Goal: Find specific page/section: Find specific page/section

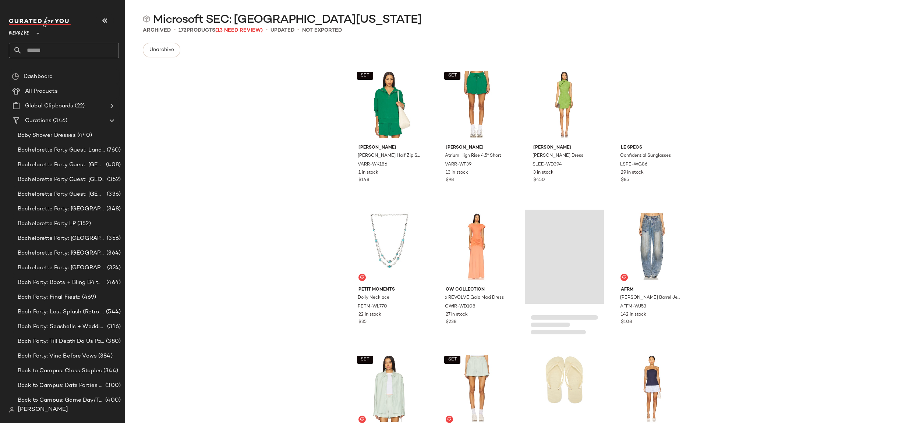
click at [16, 29] on span "Revolve" at bounding box center [19, 31] width 20 height 13
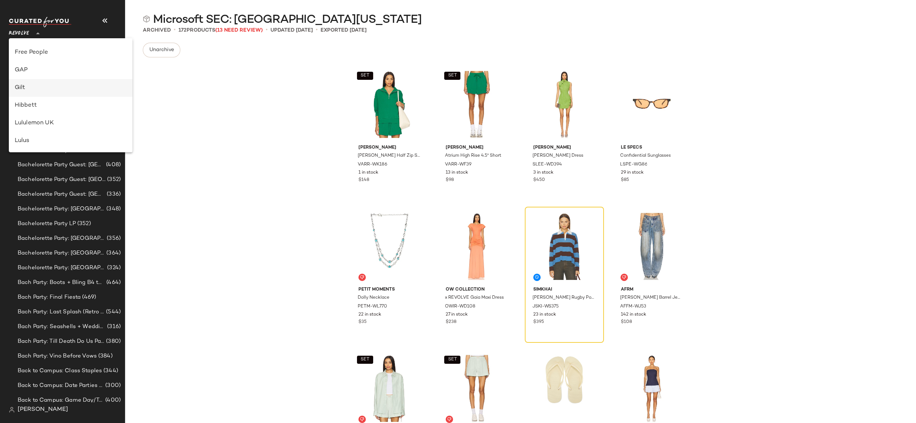
scroll to position [156, 0]
click at [57, 69] on div "GAP" at bounding box center [71, 70] width 112 height 9
type input "**"
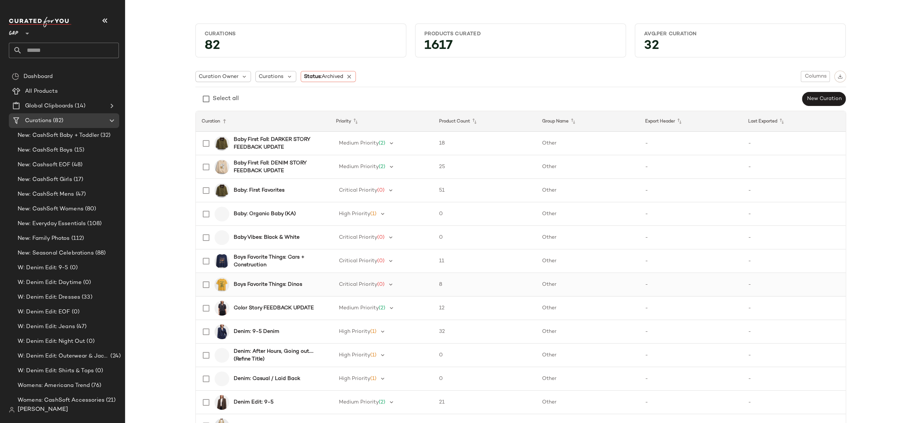
click at [265, 282] on b "Boys Favorite Things: Dinos" at bounding box center [268, 285] width 68 height 8
click at [347, 77] on icon at bounding box center [349, 76] width 7 height 7
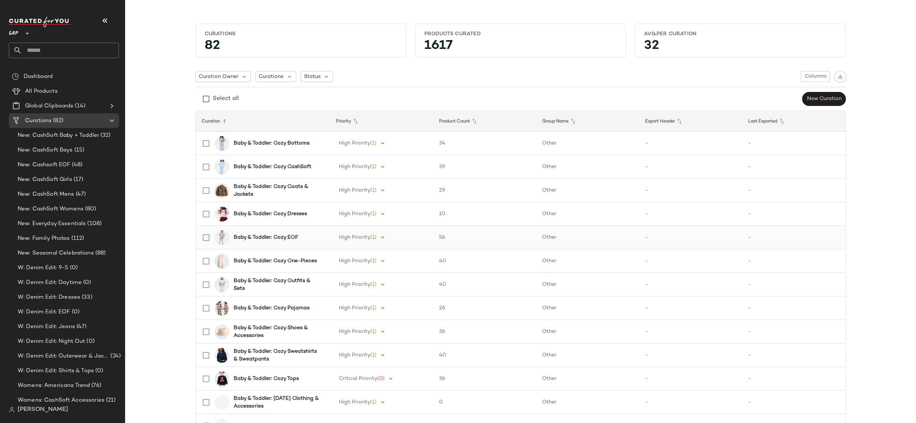
scroll to position [36, 0]
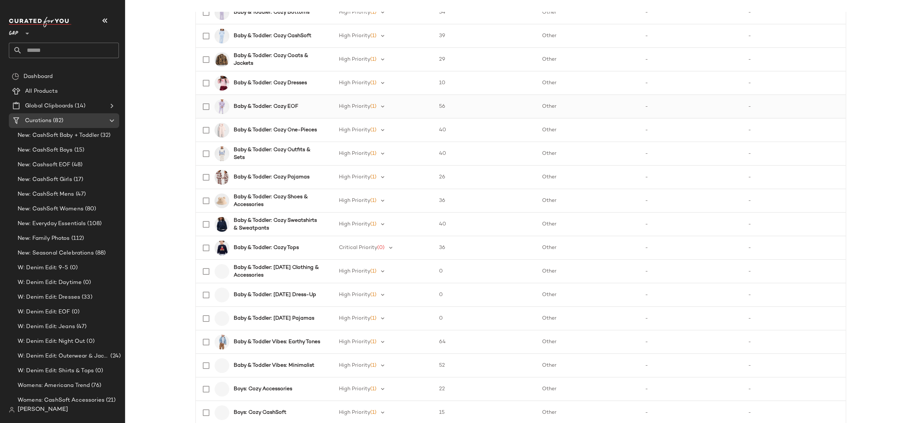
scroll to position [138, 0]
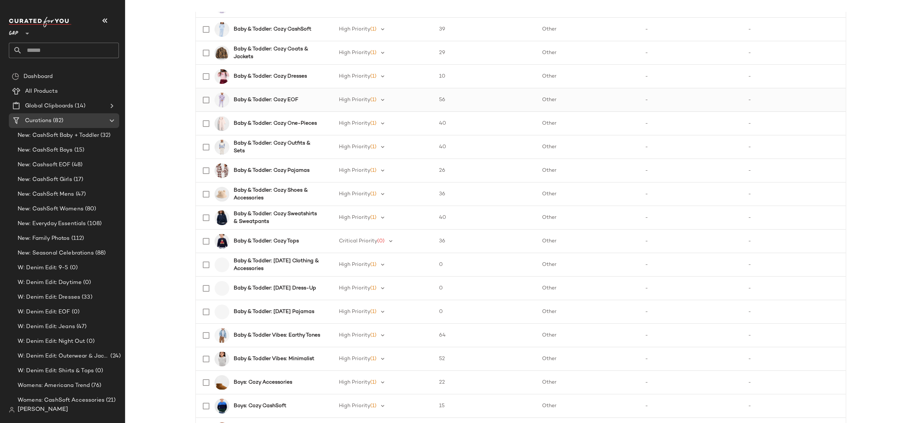
scroll to position [206, 0]
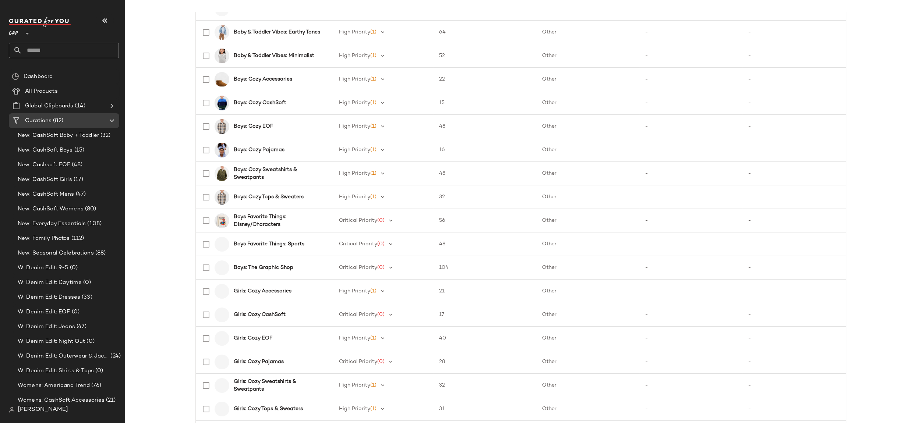
scroll to position [523, 0]
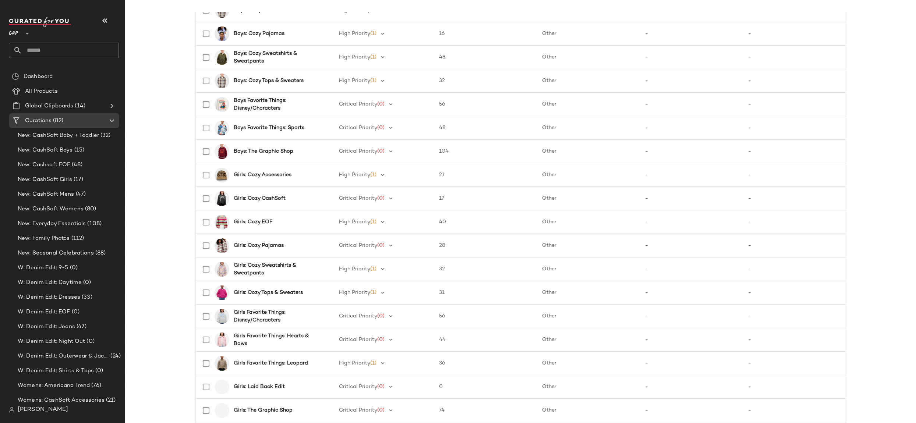
scroll to position [660, 0]
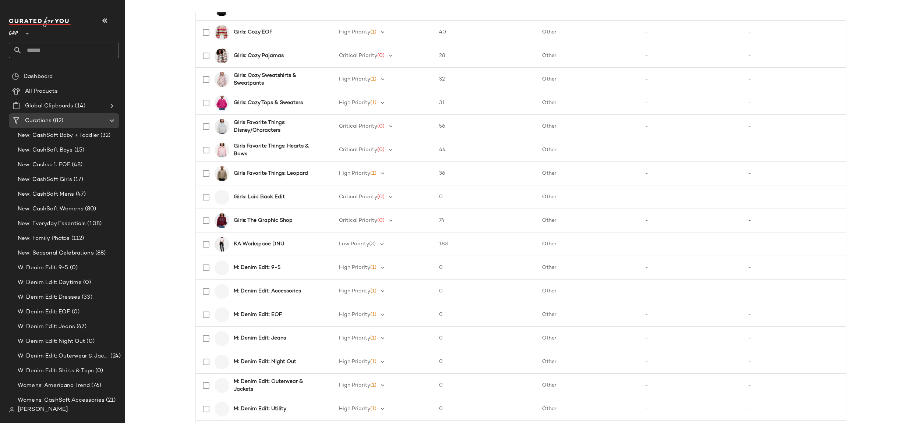
scroll to position [773, 0]
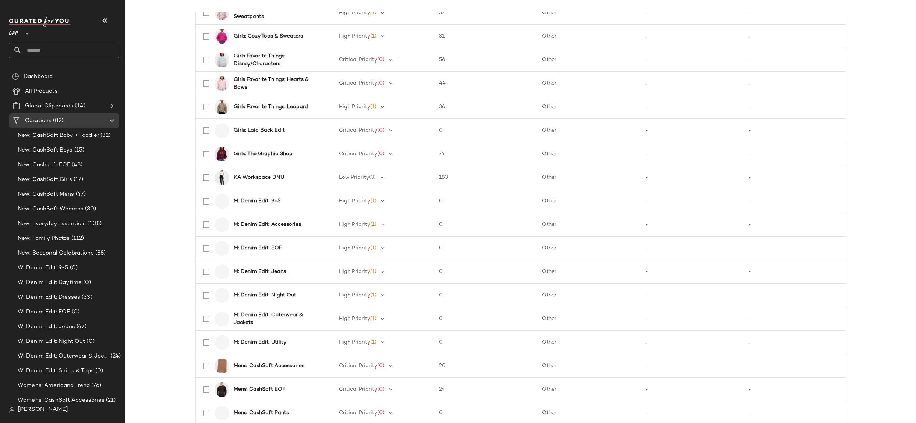
scroll to position [815, 0]
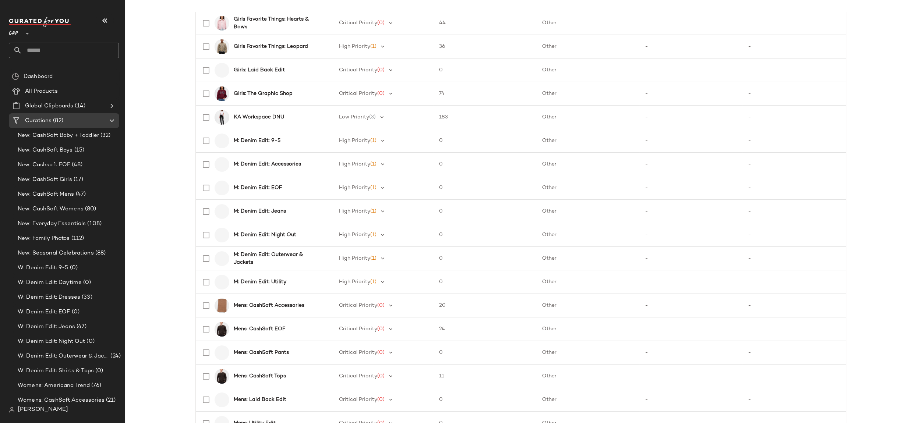
scroll to position [928, 0]
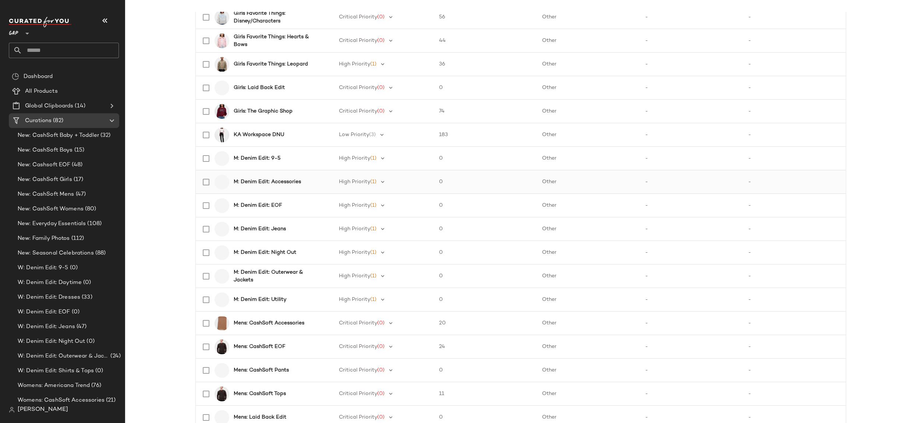
scroll to position [518, 0]
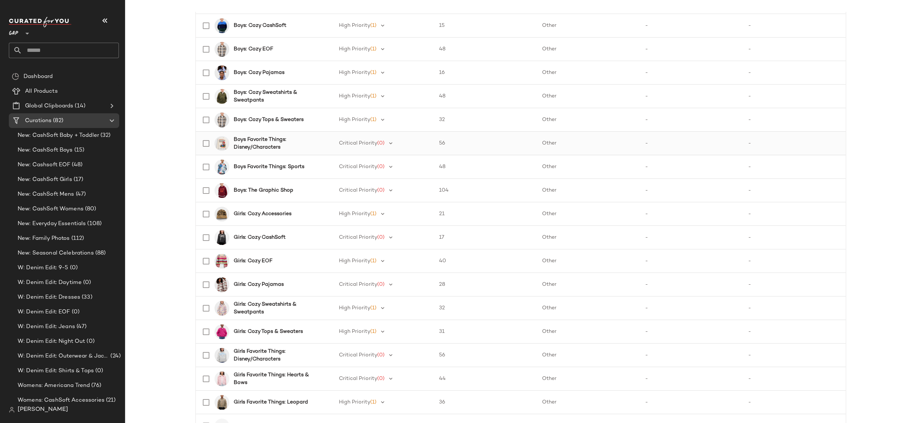
click at [268, 138] on b "Boys Favorite Things: Disney/Characters" at bounding box center [278, 143] width 88 height 15
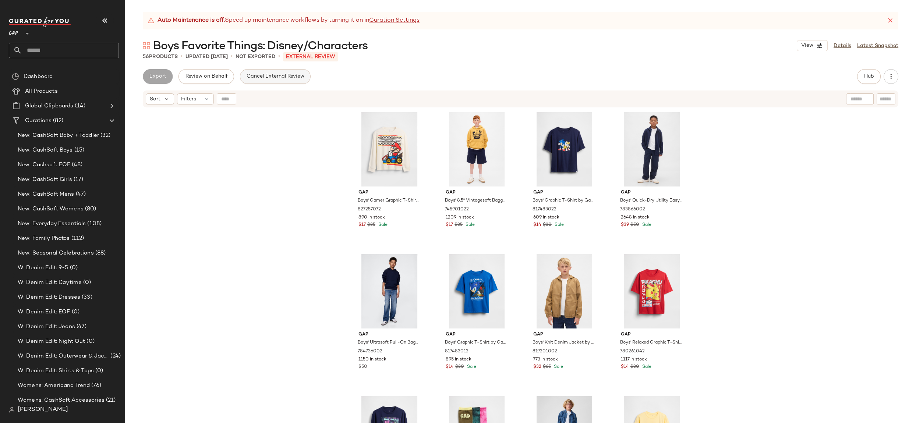
drag, startPoint x: 281, startPoint y: 54, endPoint x: 256, endPoint y: 72, distance: 30.9
click at [242, 57] on div "56 Products • updated [DATE] • Not Exported • External REVIEW" at bounding box center [520, 56] width 791 height 7
click at [382, 76] on div "Export Review on Behalf Cancel External Review Hub Send for Review External Rev…" at bounding box center [520, 76] width 755 height 15
click at [890, 20] on icon at bounding box center [889, 20] width 7 height 7
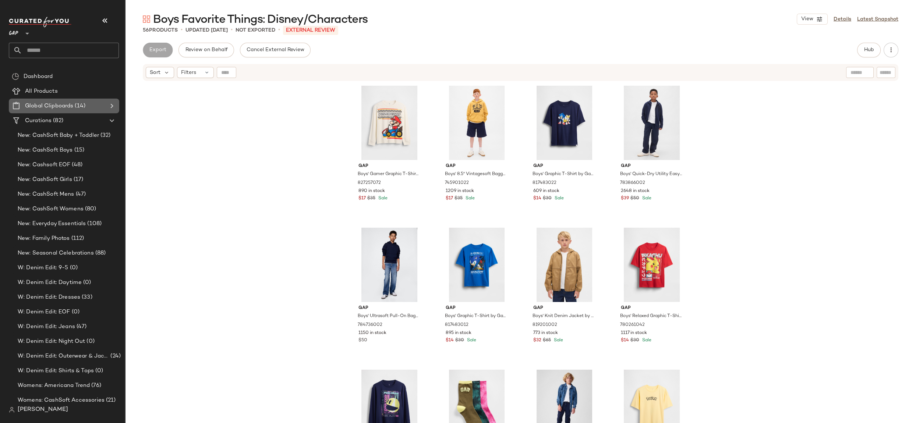
click at [110, 109] on icon at bounding box center [111, 106] width 9 height 9
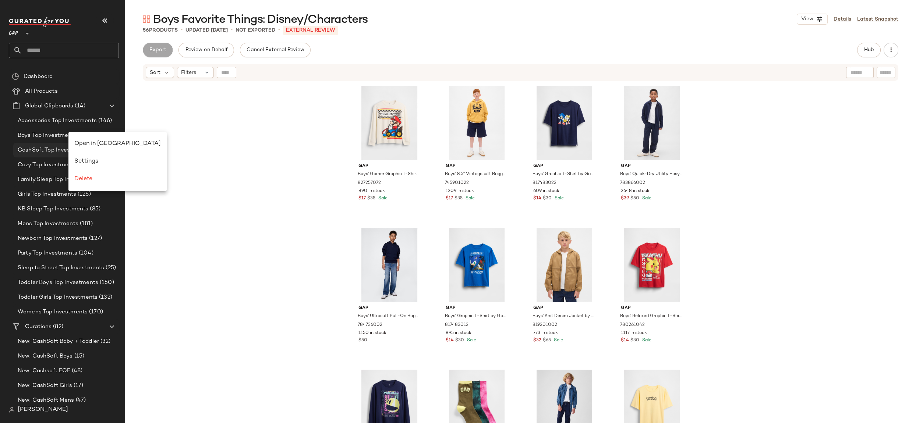
click at [80, 148] on div "Open in [GEOGRAPHIC_DATA]" at bounding box center [117, 144] width 98 height 18
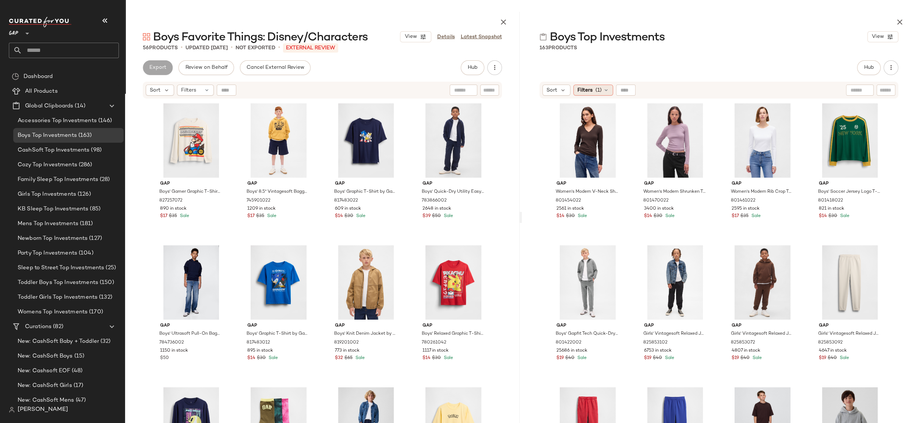
click at [605, 91] on icon at bounding box center [606, 90] width 6 height 6
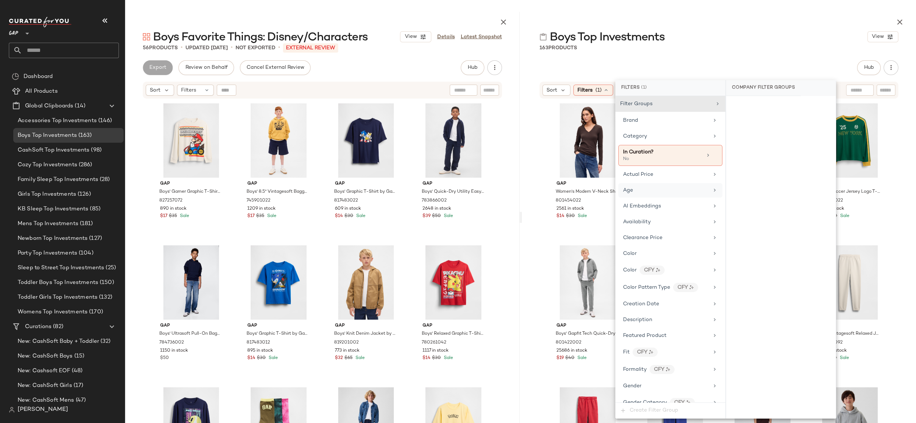
click at [712, 187] on icon at bounding box center [715, 190] width 6 height 6
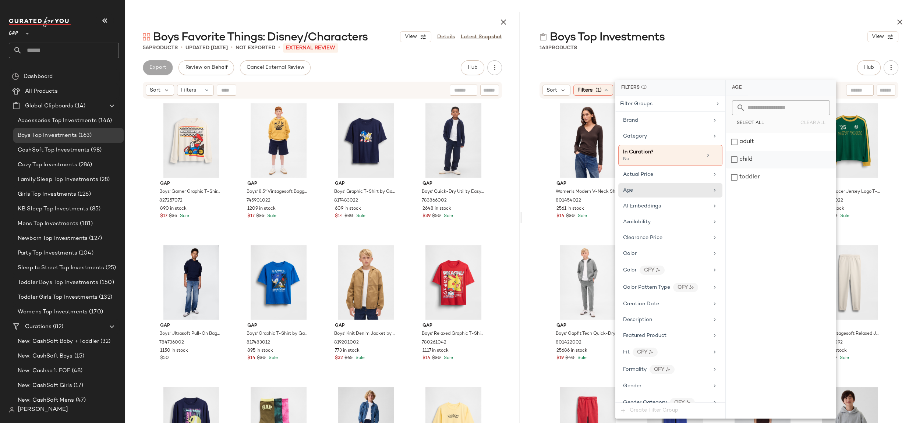
click at [755, 161] on div "child" at bounding box center [781, 160] width 110 height 18
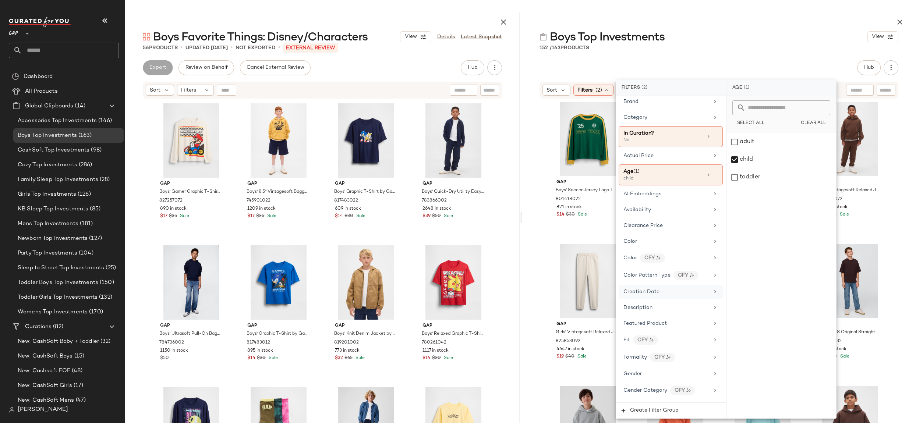
scroll to position [19, 0]
click at [700, 370] on div "Gender" at bounding box center [666, 374] width 86 height 8
click at [778, 157] on div "[DEMOGRAPHIC_DATA]" at bounding box center [781, 160] width 110 height 18
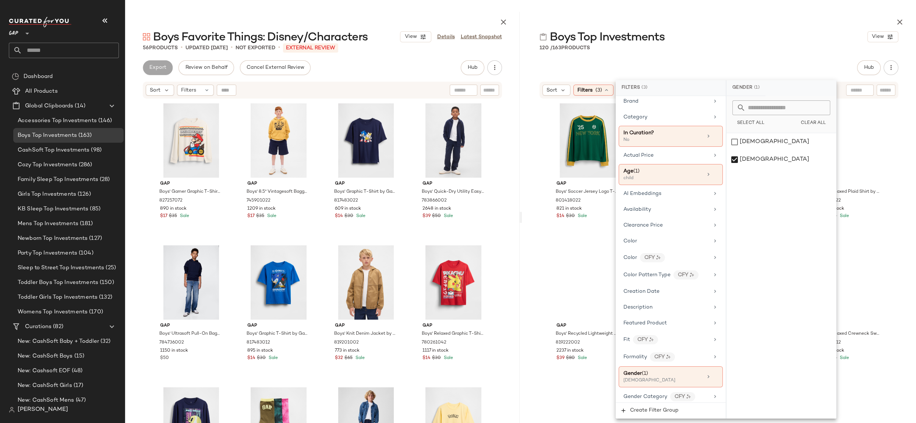
click at [527, 91] on div "Sort Filters (3) Reset" at bounding box center [719, 90] width 394 height 18
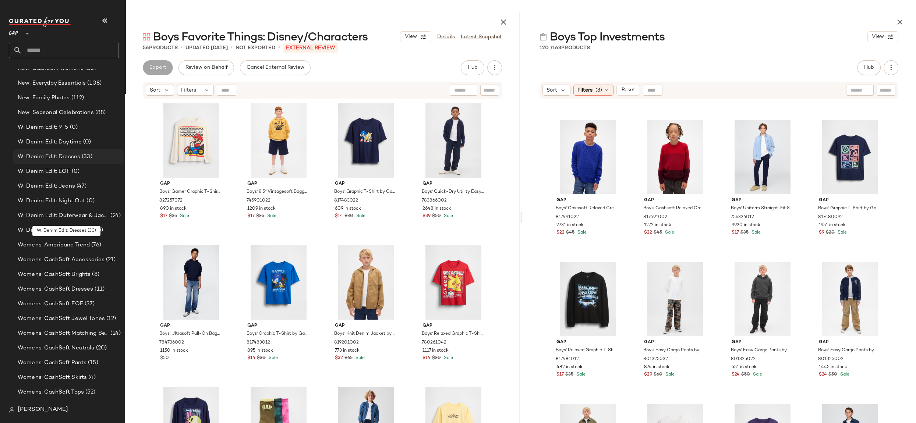
scroll to position [402, 0]
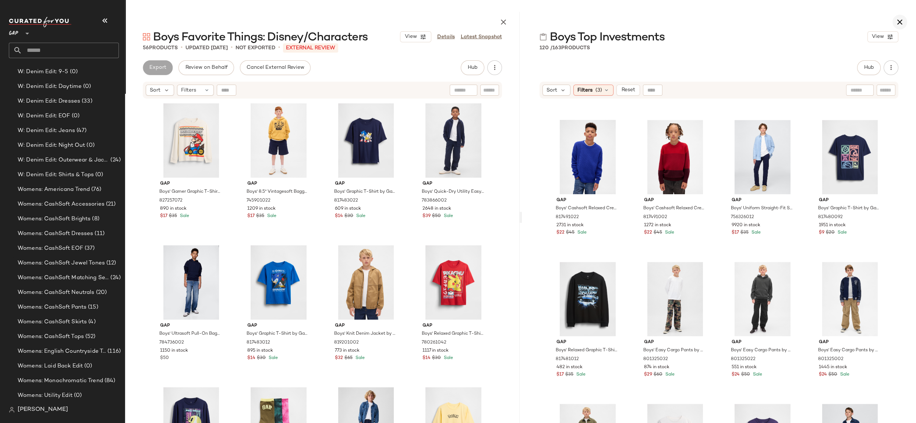
click at [901, 24] on icon "button" at bounding box center [899, 22] width 9 height 9
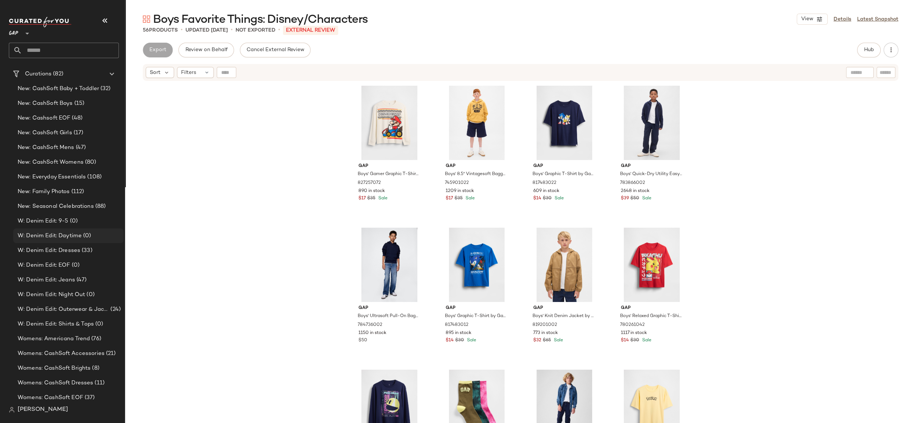
scroll to position [230, 0]
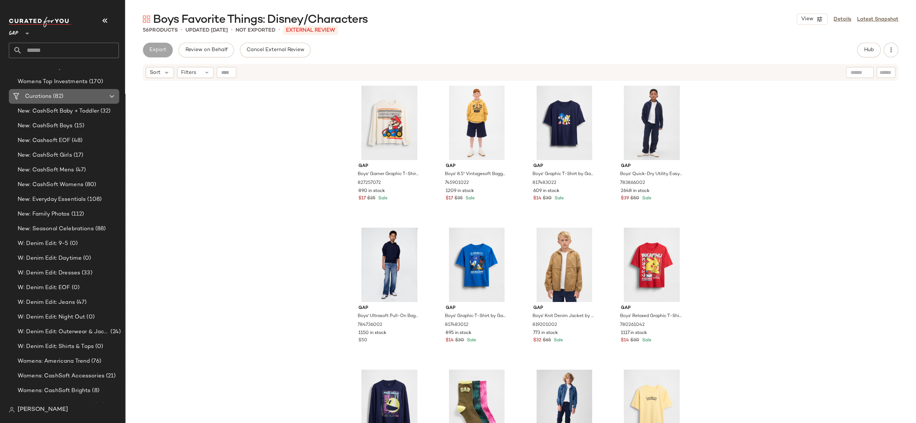
click at [42, 94] on span "Curations" at bounding box center [38, 96] width 26 height 8
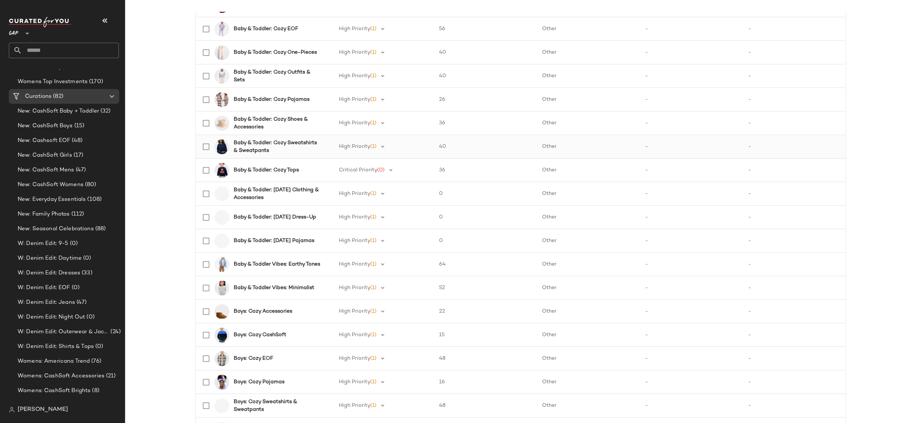
scroll to position [213, 0]
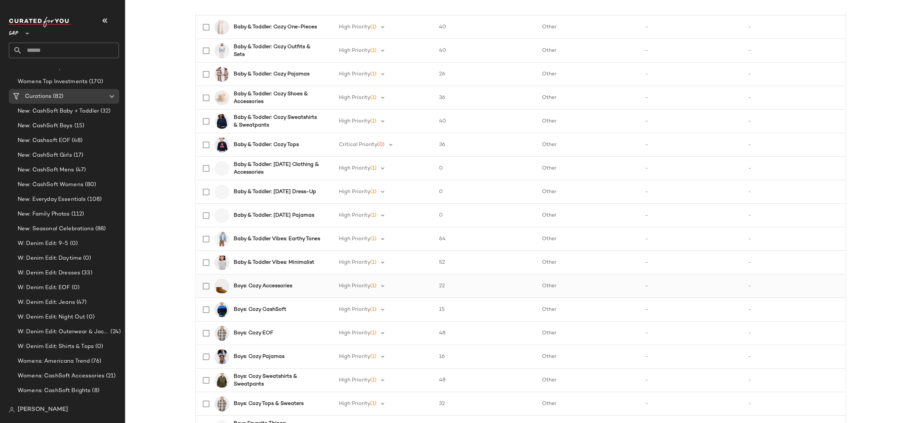
scroll to position [313, 0]
